Goal: Transaction & Acquisition: Book appointment/travel/reservation

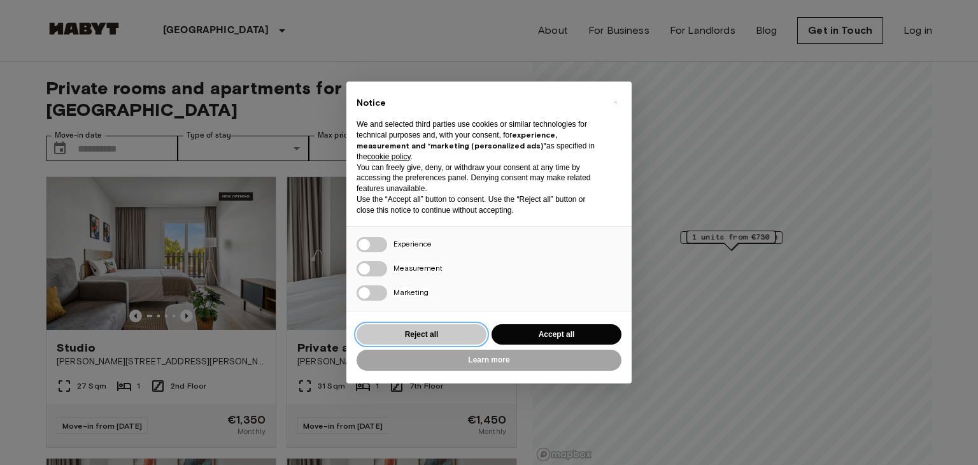
click at [410, 335] on button "Reject all" at bounding box center [421, 334] width 130 height 21
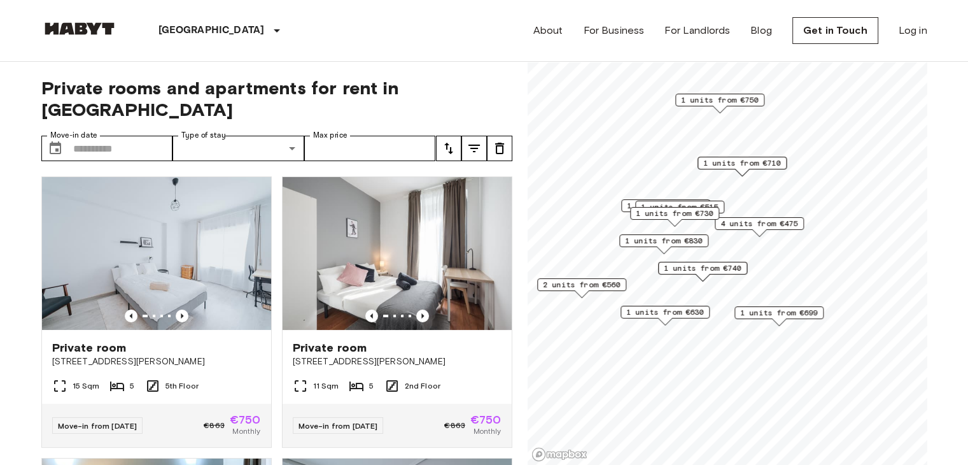
click at [560, 286] on span "2 units from €560" at bounding box center [582, 284] width 78 height 11
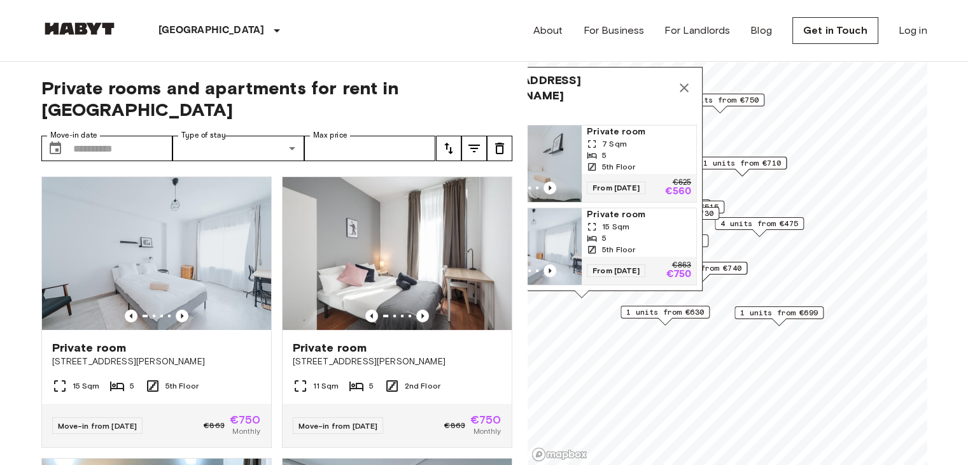
click at [666, 314] on span "1 units from €630" at bounding box center [665, 311] width 78 height 11
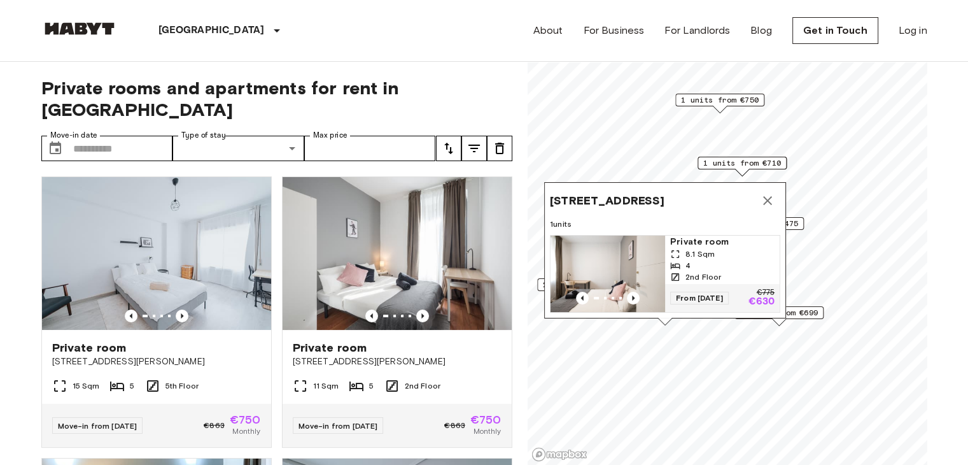
click at [816, 314] on span "1 units from €699" at bounding box center [779, 312] width 78 height 11
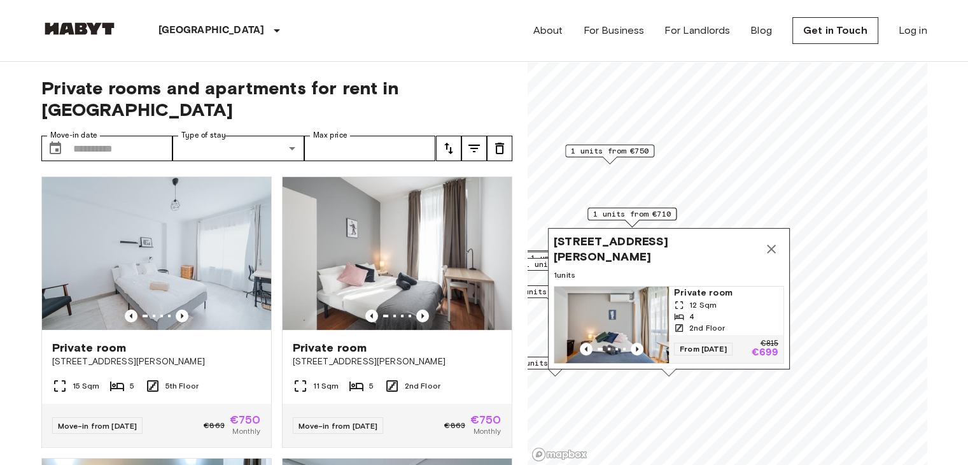
click at [768, 241] on icon "Map marker" at bounding box center [771, 248] width 15 height 15
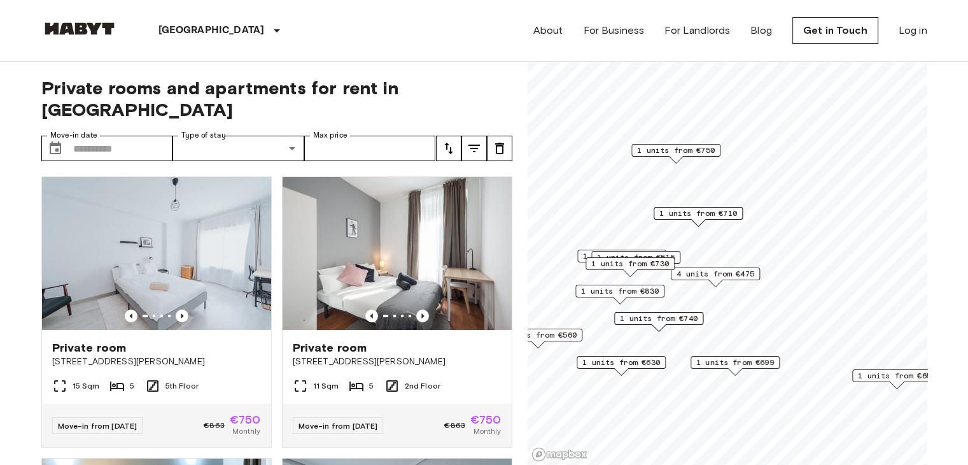
click at [743, 278] on span "4 units from €475" at bounding box center [716, 273] width 78 height 11
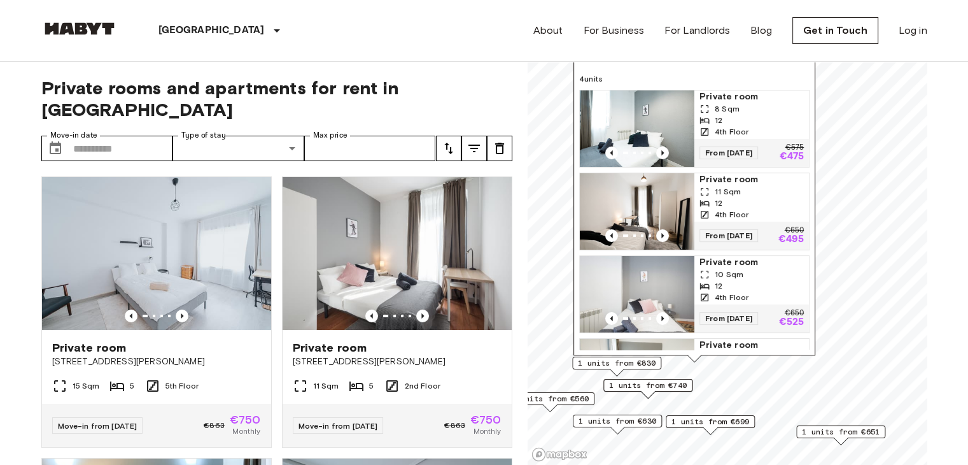
click at [797, 60] on div "About For Business For Landlords Blog Get in Touch Log in" at bounding box center [730, 30] width 394 height 61
click at [799, 63] on icon "Map marker" at bounding box center [796, 55] width 15 height 15
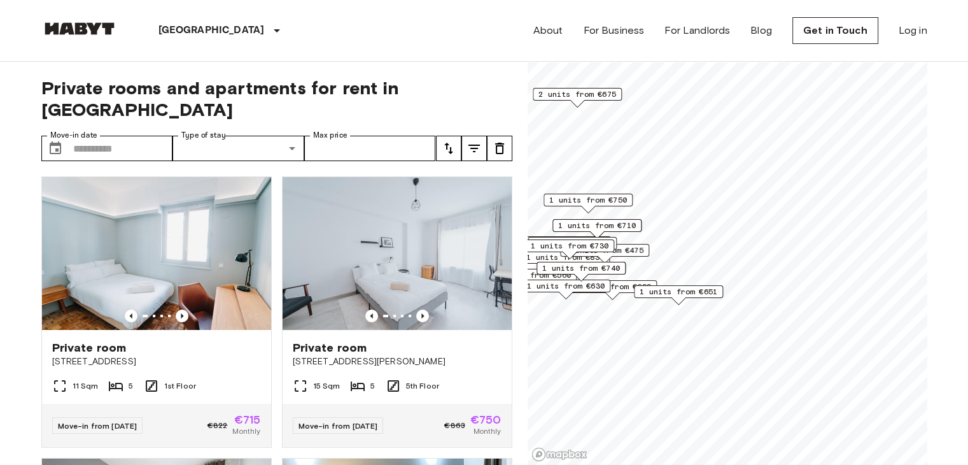
click at [692, 291] on span "1 units from €651" at bounding box center [679, 291] width 78 height 11
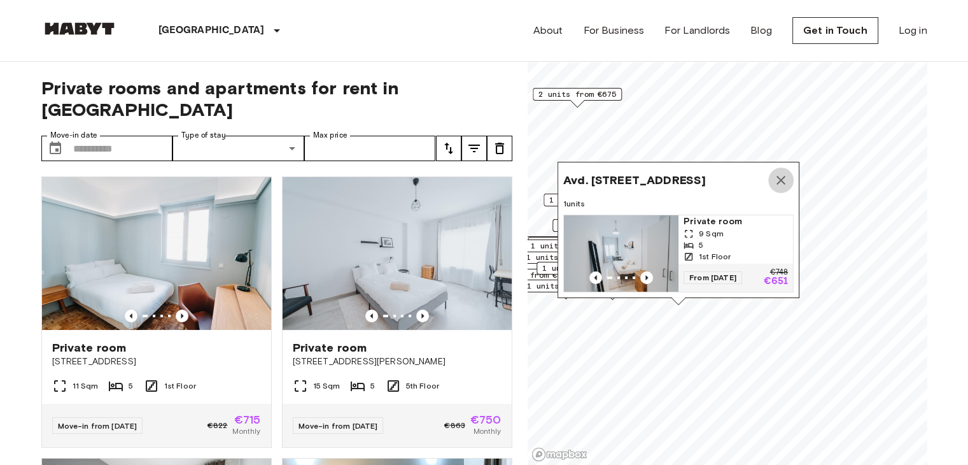
click at [782, 172] on icon "Map marker" at bounding box center [780, 179] width 15 height 15
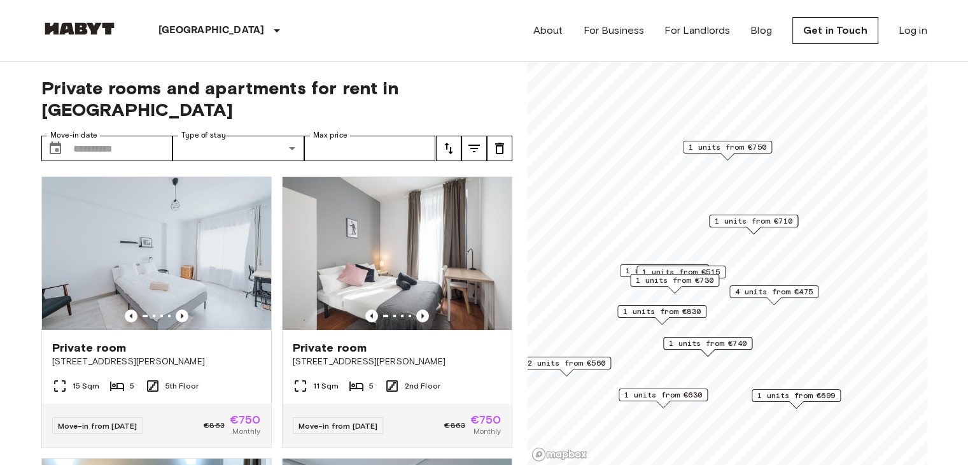
click at [712, 268] on span "1 units from €515" at bounding box center [681, 271] width 78 height 11
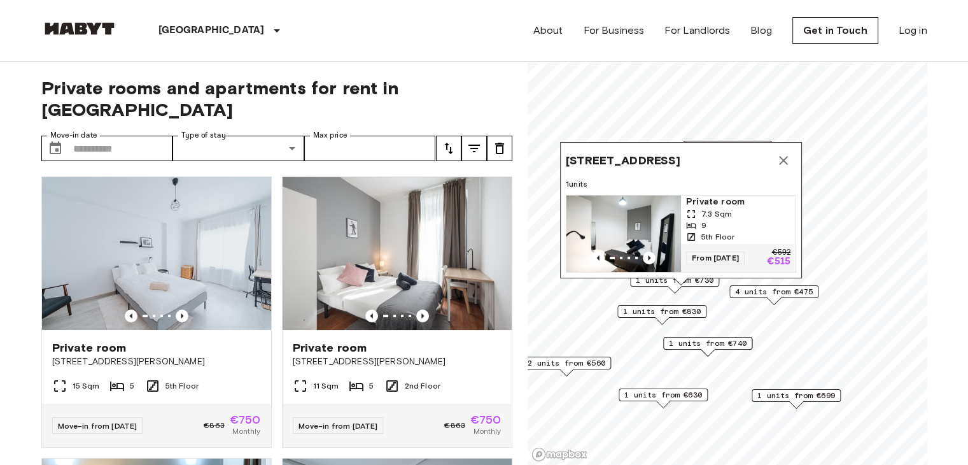
click at [778, 153] on icon "Map marker" at bounding box center [783, 160] width 15 height 15
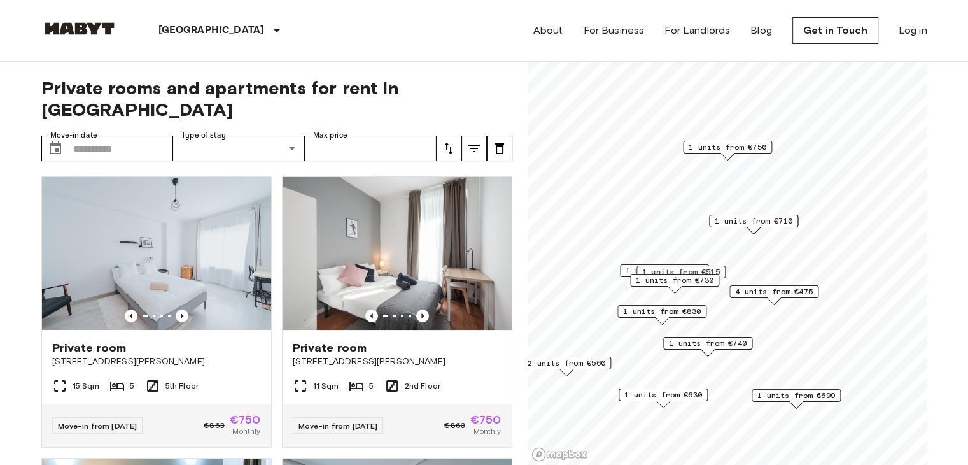
click at [773, 286] on span "4 units from €475" at bounding box center [774, 291] width 78 height 11
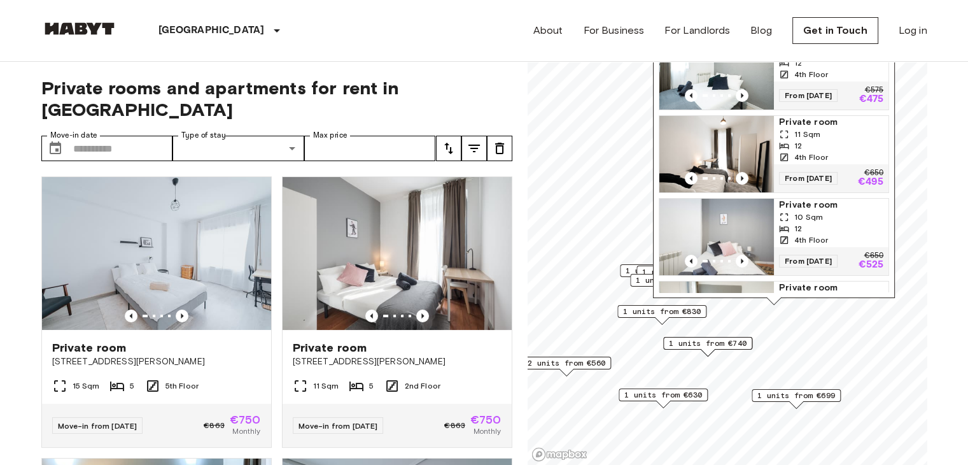
click at [740, 344] on span "1 units from €740" at bounding box center [708, 342] width 78 height 11
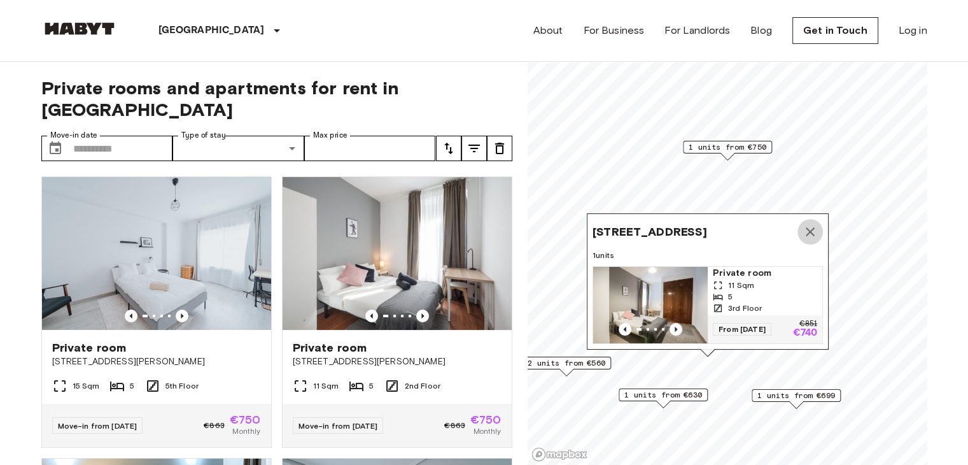
click at [804, 224] on icon "Map marker" at bounding box center [810, 231] width 15 height 15
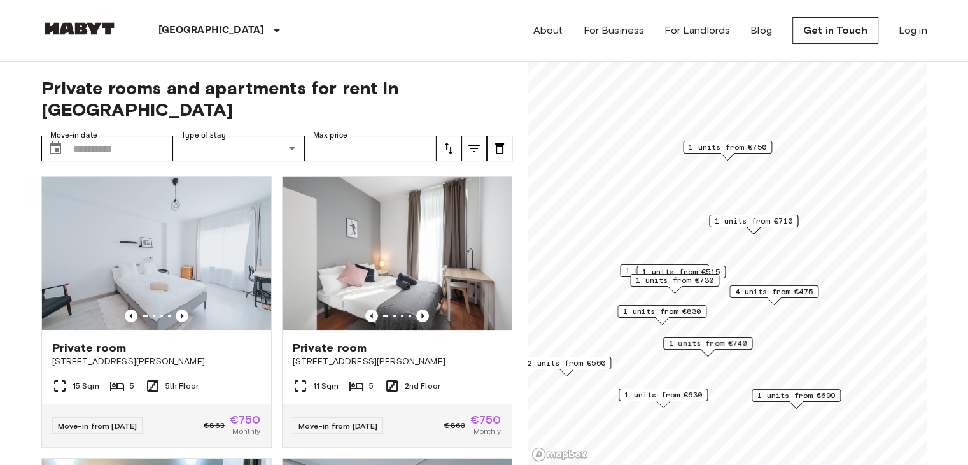
click at [634, 269] on span "1 units from €600" at bounding box center [665, 270] width 78 height 11
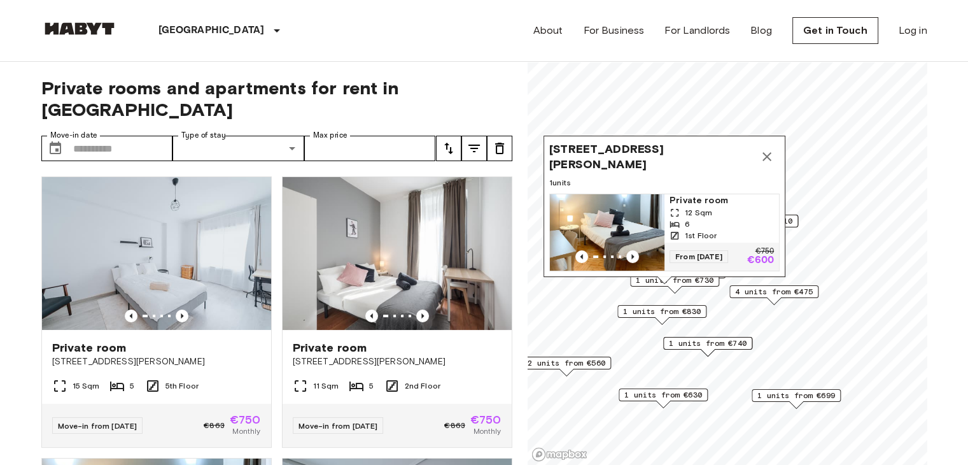
click at [766, 149] on icon "Map marker" at bounding box center [766, 156] width 15 height 15
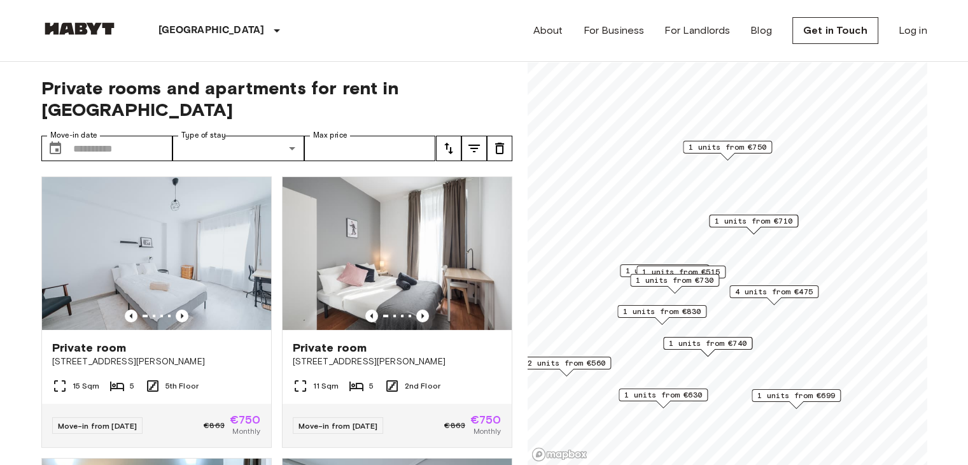
click at [673, 311] on span "1 units from €830" at bounding box center [662, 311] width 78 height 11
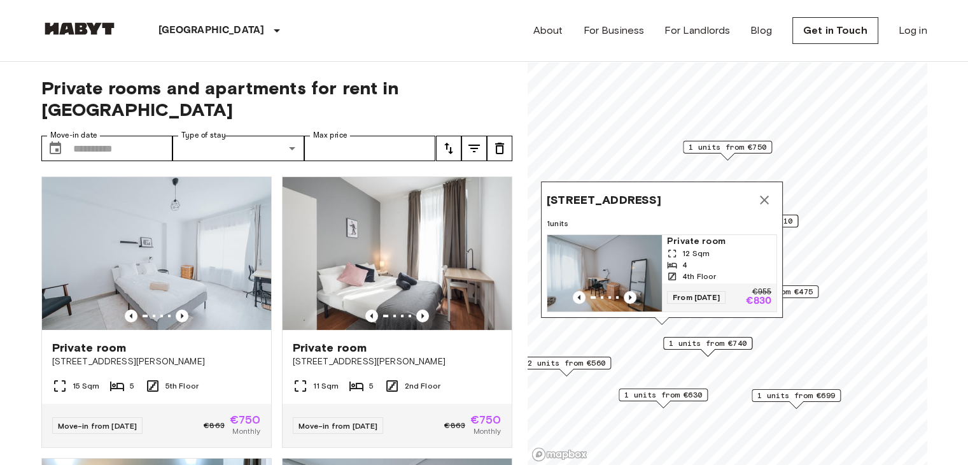
click at [695, 338] on span "1 units from €740" at bounding box center [708, 342] width 78 height 11
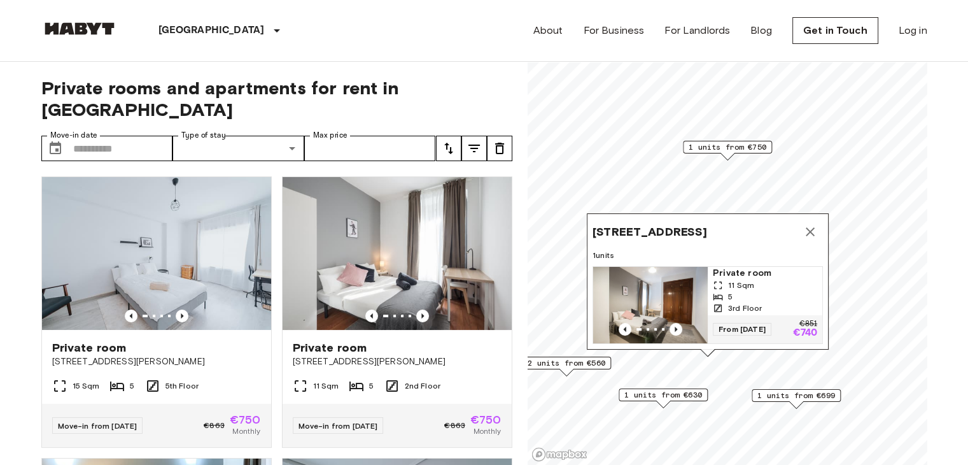
click at [813, 227] on icon "Map marker" at bounding box center [810, 231] width 9 height 9
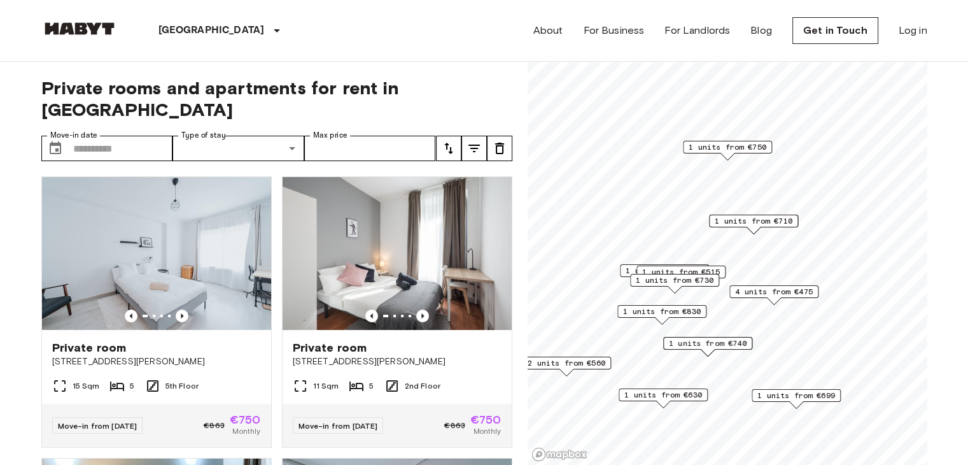
click at [601, 369] on div "2 units from €560" at bounding box center [566, 362] width 89 height 13
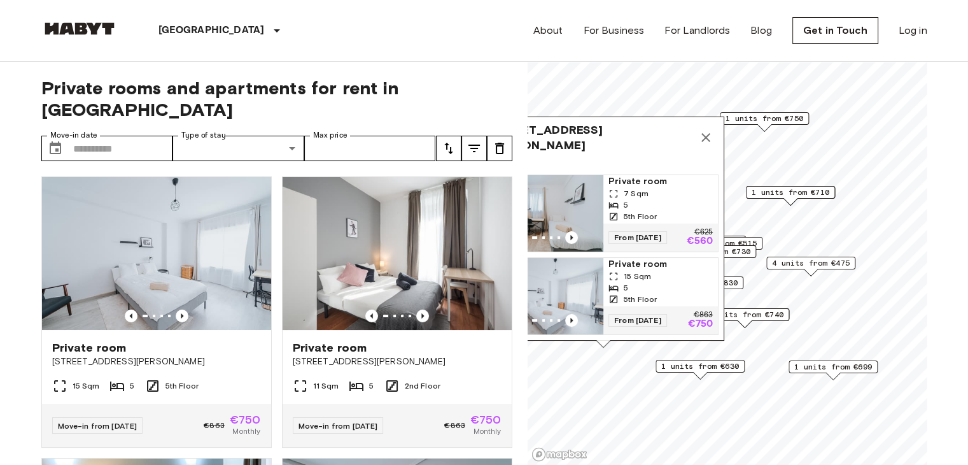
drag, startPoint x: 588, startPoint y: 284, endPoint x: 625, endPoint y: 255, distance: 46.7
click at [625, 258] on span "Private room" at bounding box center [660, 264] width 104 height 13
click at [631, 258] on span "Private room" at bounding box center [660, 264] width 104 height 13
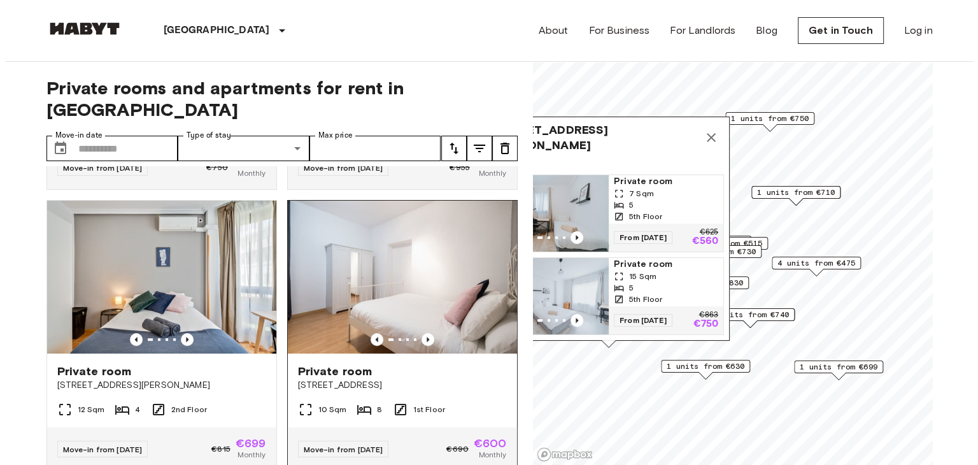
scroll to position [446, 0]
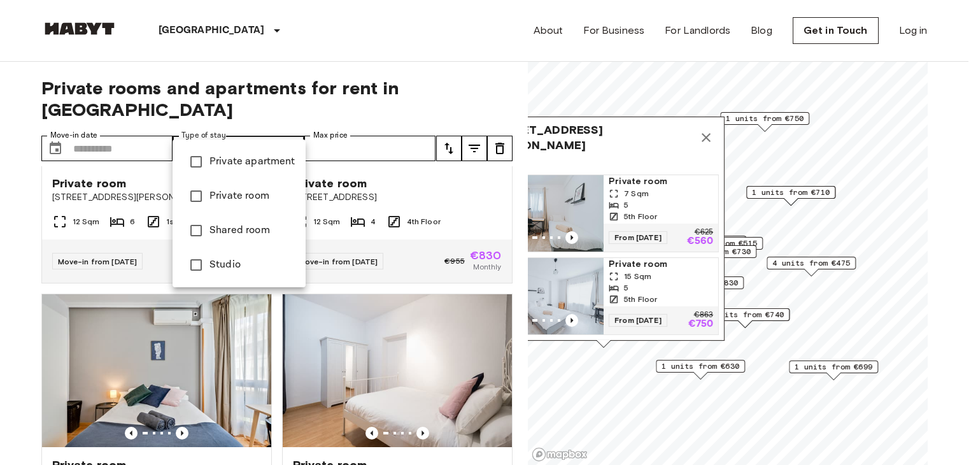
click at [191, 127] on div at bounding box center [489, 232] width 978 height 465
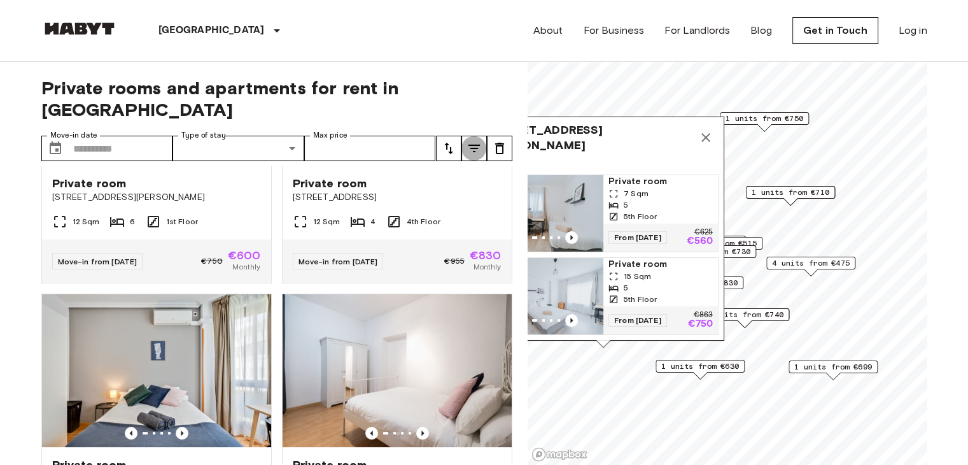
click at [465, 136] on button "tune" at bounding box center [473, 148] width 25 height 25
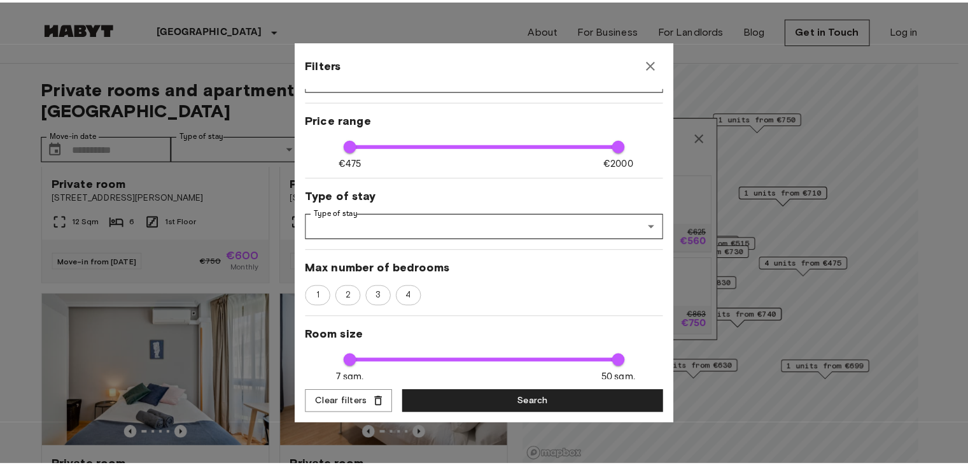
scroll to position [0, 0]
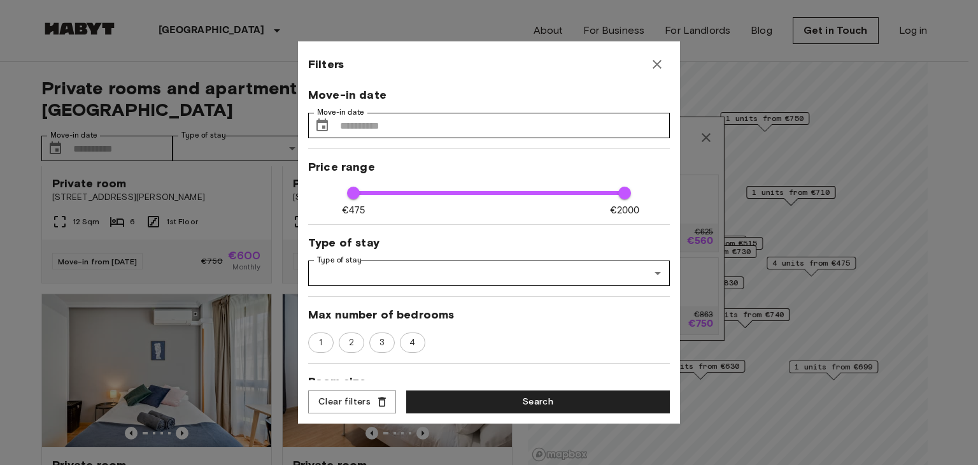
click at [649, 64] on button "button" at bounding box center [656, 64] width 25 height 25
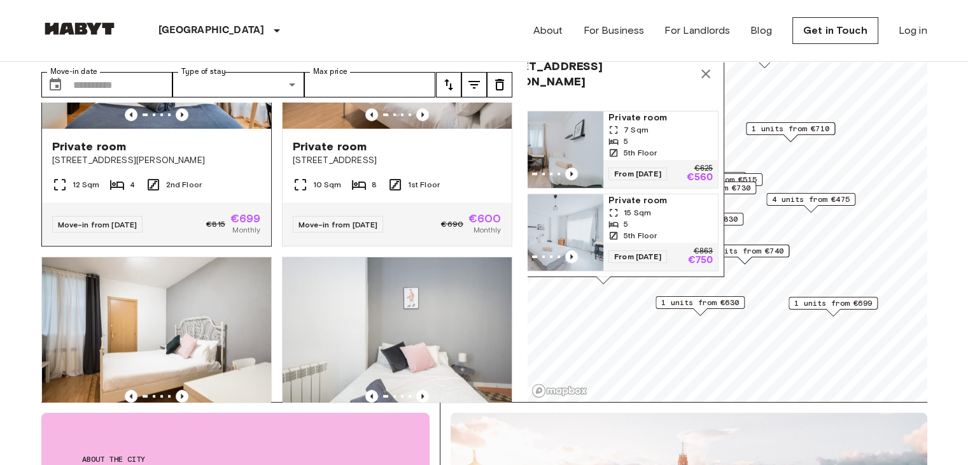
scroll to position [509, 0]
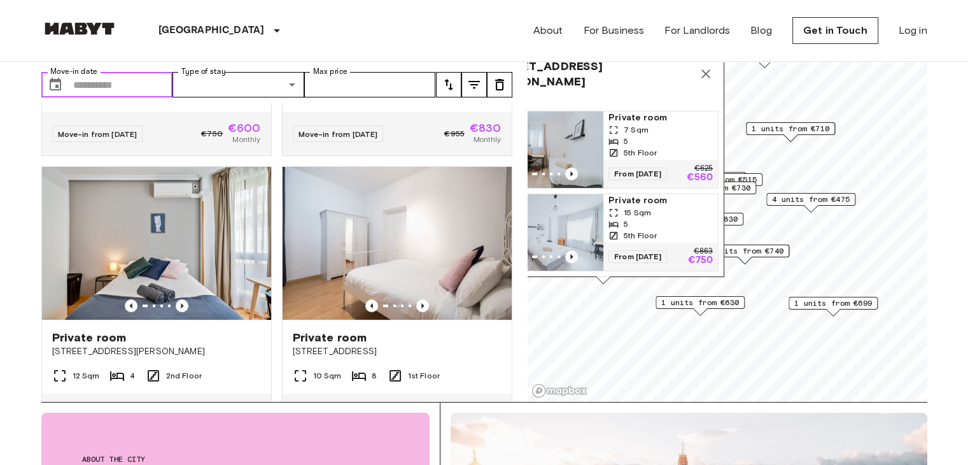
click at [109, 72] on input "Move-in date" at bounding box center [123, 84] width 100 height 25
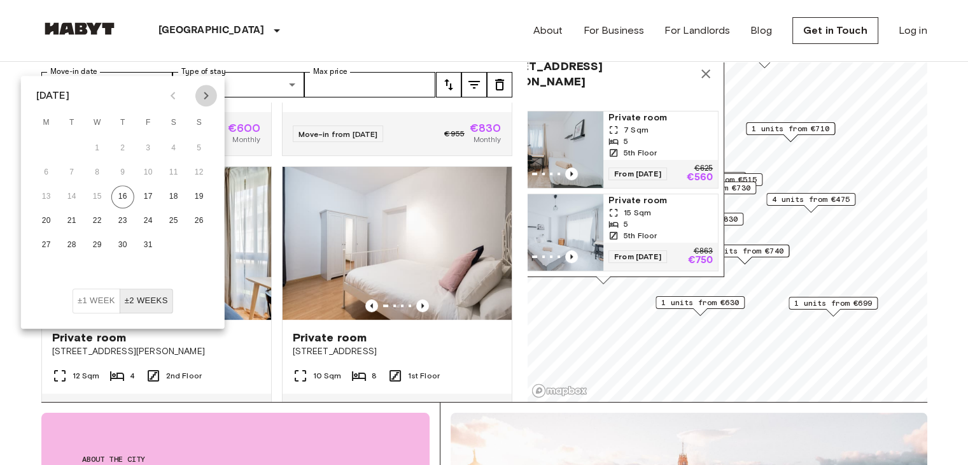
click at [199, 100] on icon "Next month" at bounding box center [206, 95] width 15 height 15
click at [48, 241] on button "24" at bounding box center [46, 245] width 23 height 23
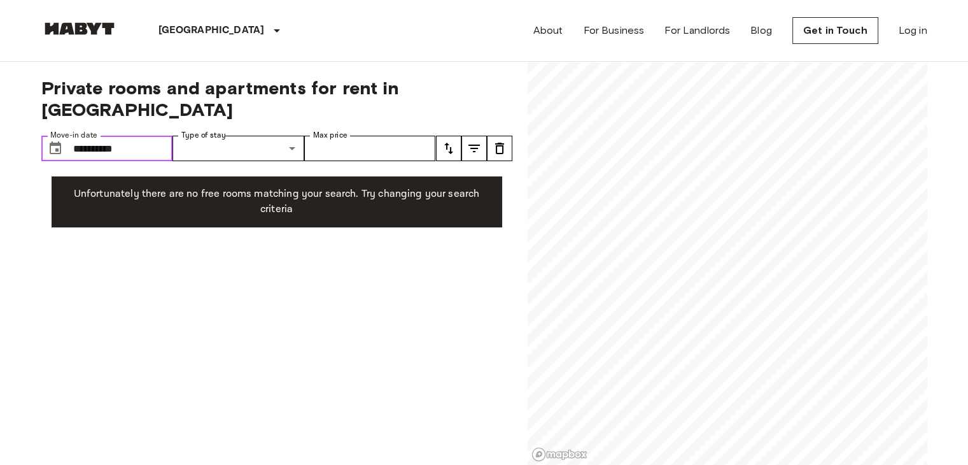
click at [160, 136] on input "**********" at bounding box center [123, 148] width 100 height 25
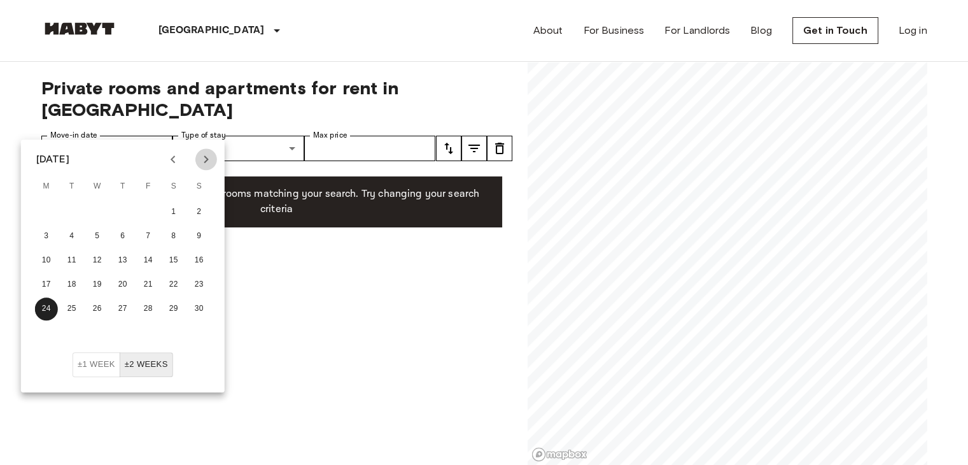
click at [204, 155] on icon "Next month" at bounding box center [206, 158] width 15 height 15
click at [86, 311] on button "31" at bounding box center [97, 308] width 23 height 23
type input "**********"
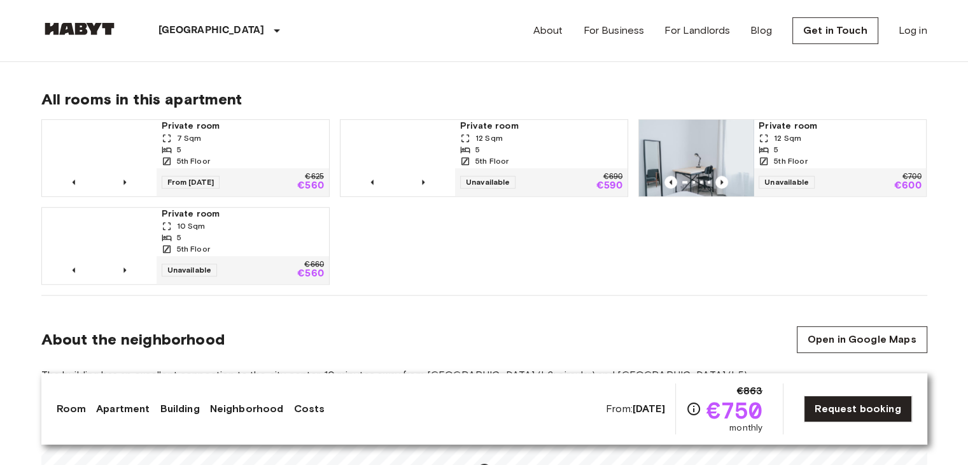
scroll to position [891, 0]
